Goal: Task Accomplishment & Management: Complete application form

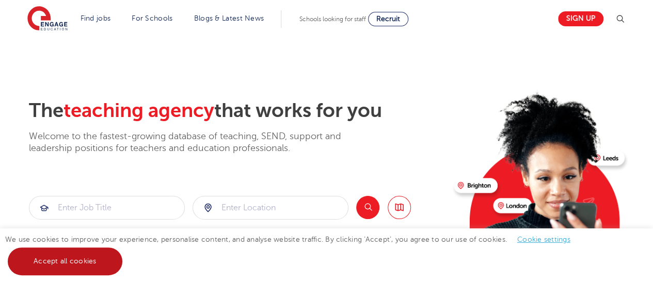
click at [52, 262] on link "Accept all cookies" at bounding box center [65, 262] width 115 height 28
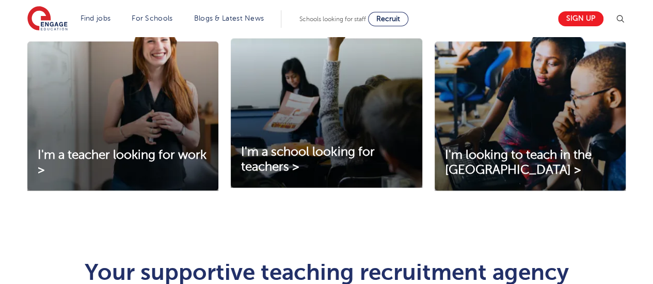
scroll to position [390, 0]
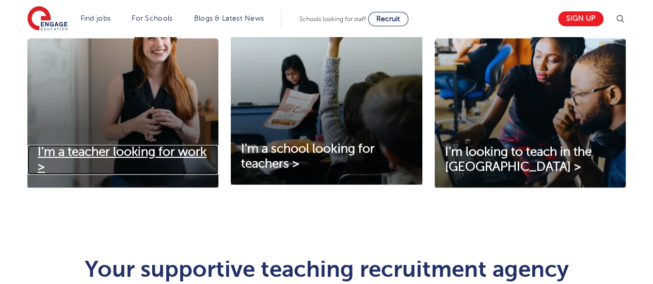
click at [141, 149] on span "I'm a teacher looking for work >" at bounding box center [122, 159] width 169 height 29
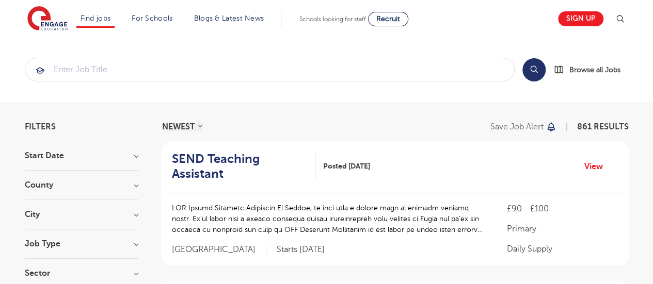
click at [136, 184] on h3 "County" at bounding box center [82, 185] width 114 height 8
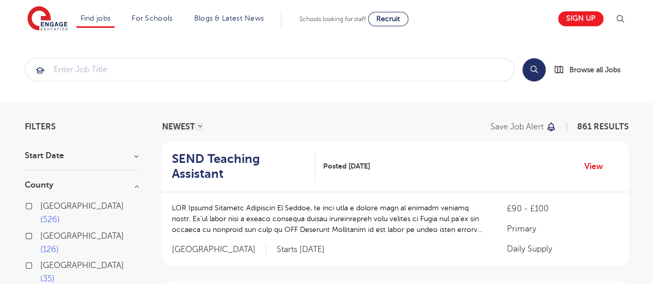
click at [62, 232] on span "Hertfordshire" at bounding box center [82, 236] width 84 height 9
click at [47, 232] on input "Hertfordshire 126" at bounding box center [43, 235] width 7 height 7
checkbox input "true"
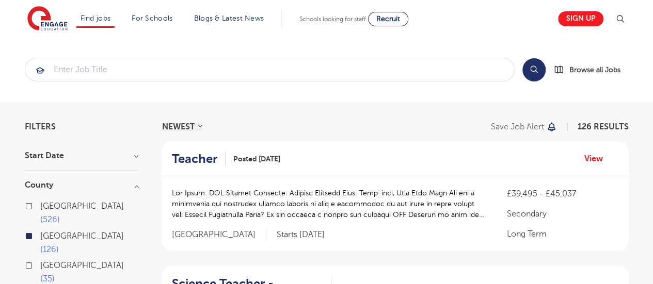
click at [135, 161] on div "Start Date October 9 November 7 Show more" at bounding box center [82, 161] width 114 height 19
click at [136, 156] on h3 "Start Date" at bounding box center [82, 156] width 114 height 8
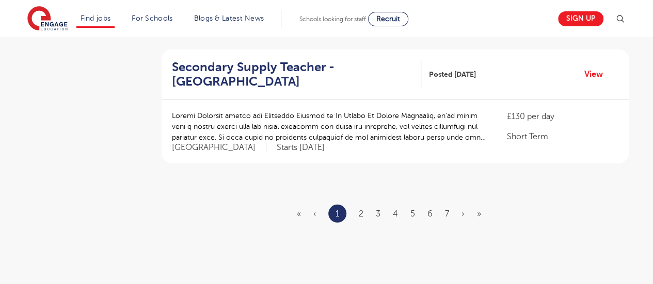
scroll to position [1271, 0]
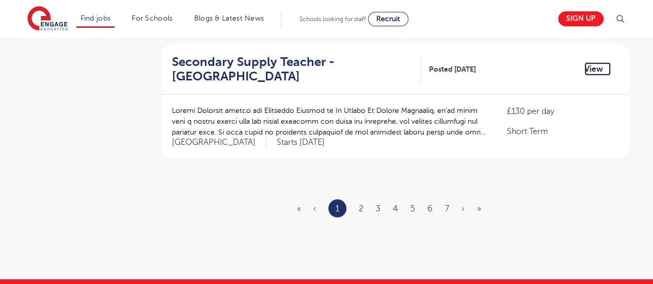
click at [593, 67] on link "View" at bounding box center [597, 68] width 26 height 13
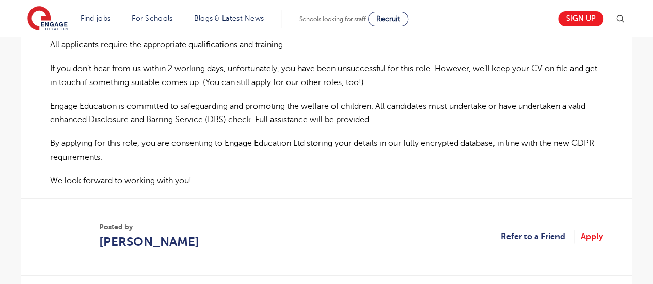
scroll to position [738, 0]
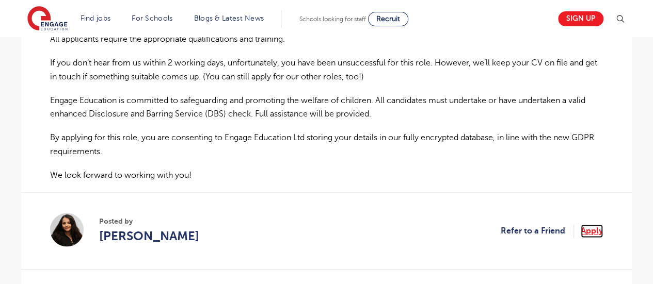
click at [597, 225] on link "Apply" at bounding box center [592, 231] width 22 height 13
